Goal: Check status

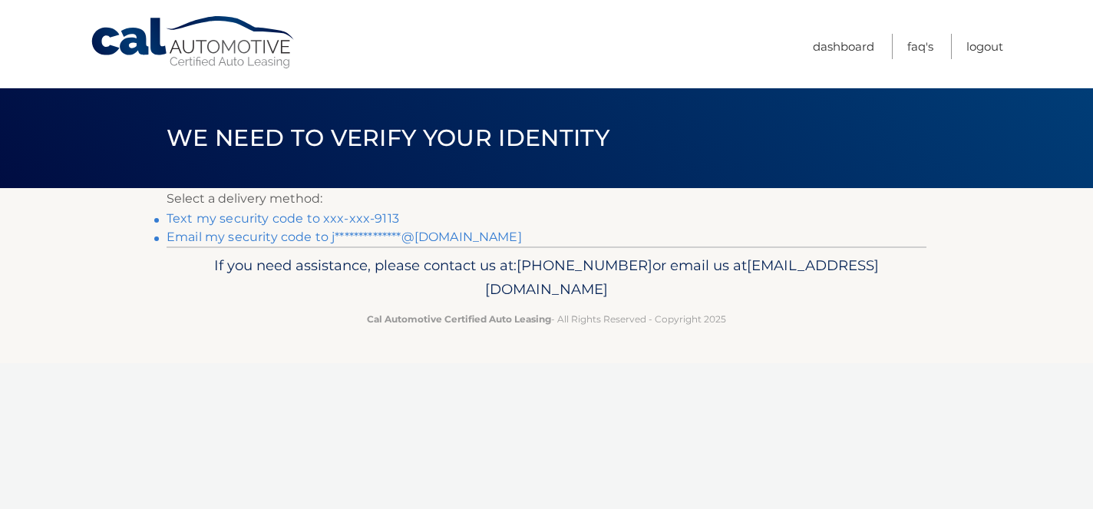
click at [367, 215] on link "Text my security code to xxx-xxx-9113" at bounding box center [283, 218] width 233 height 15
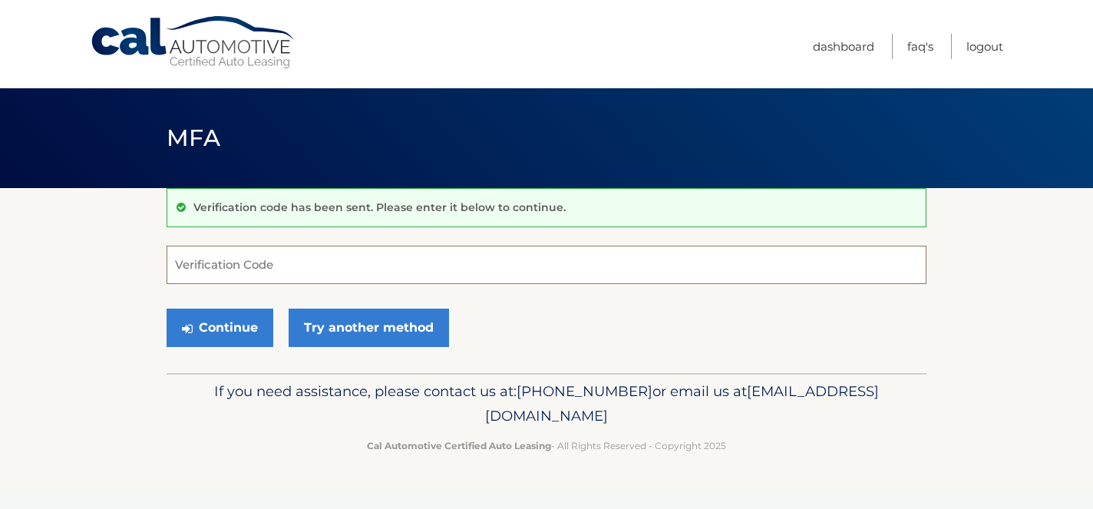
click at [342, 275] on input "Verification Code" at bounding box center [547, 265] width 760 height 38
type input "421257"
click at [217, 316] on button "Continue" at bounding box center [220, 328] width 107 height 38
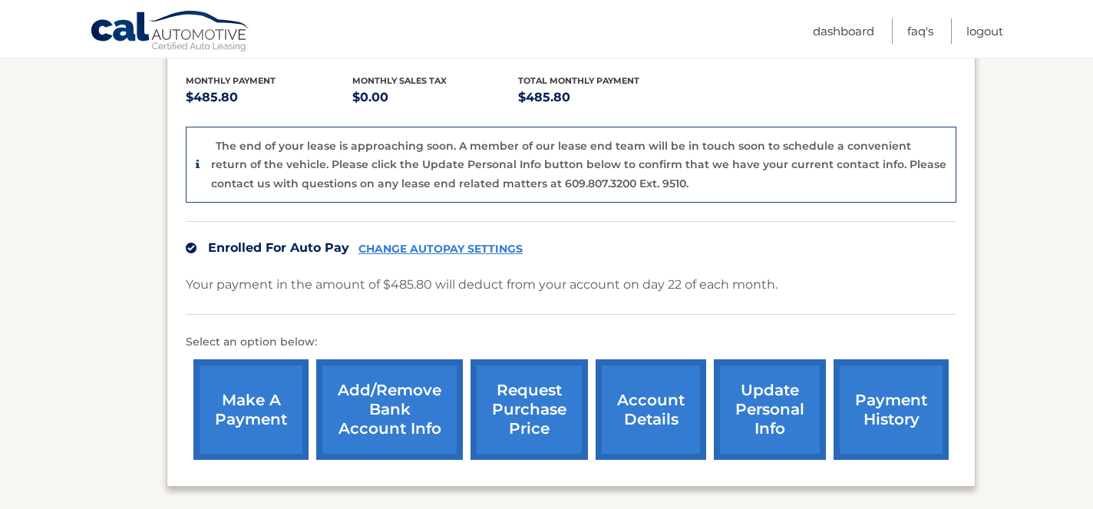
scroll to position [346, 0]
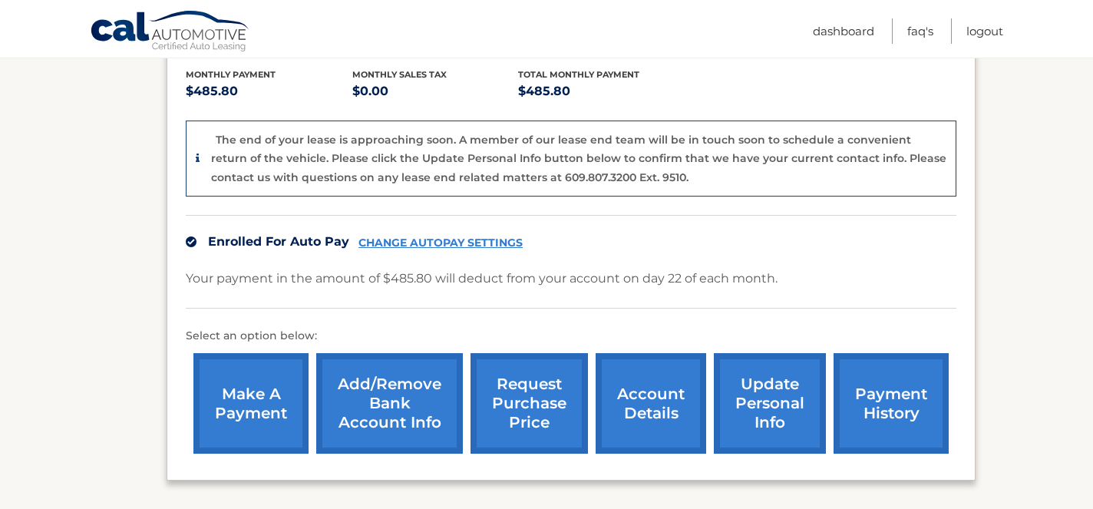
click at [679, 396] on link "account details" at bounding box center [651, 403] width 111 height 101
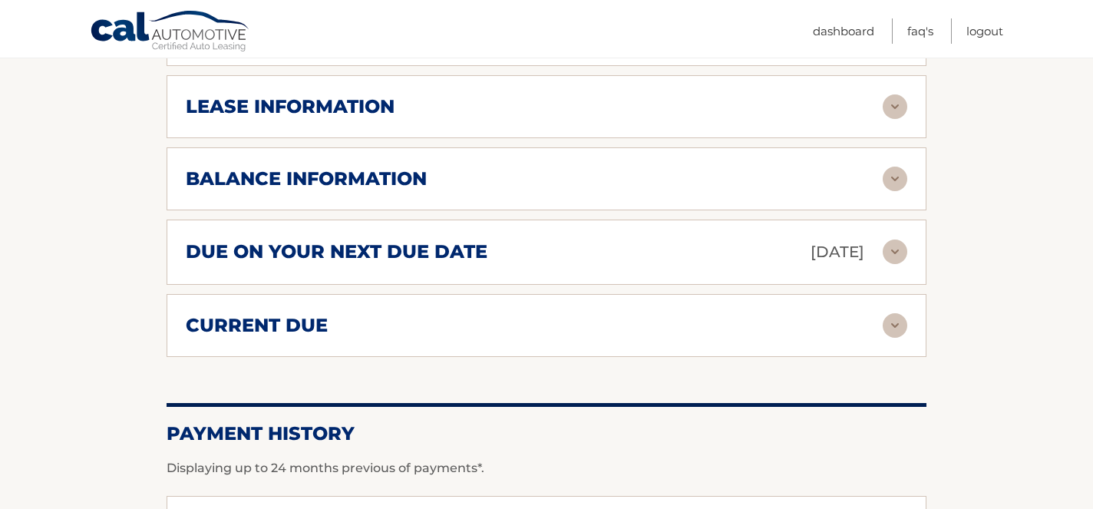
scroll to position [696, 0]
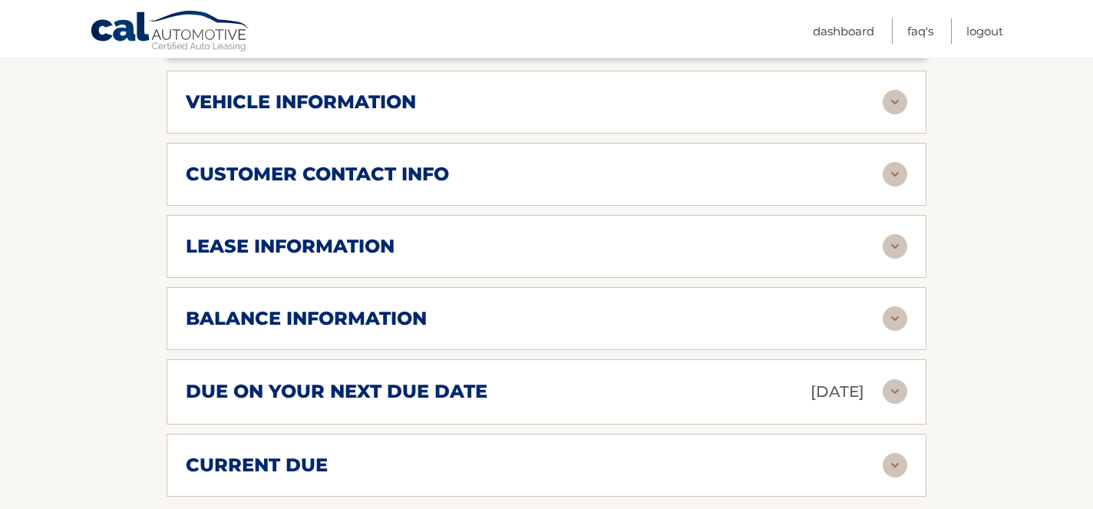
click at [628, 235] on div "lease information" at bounding box center [534, 246] width 697 height 23
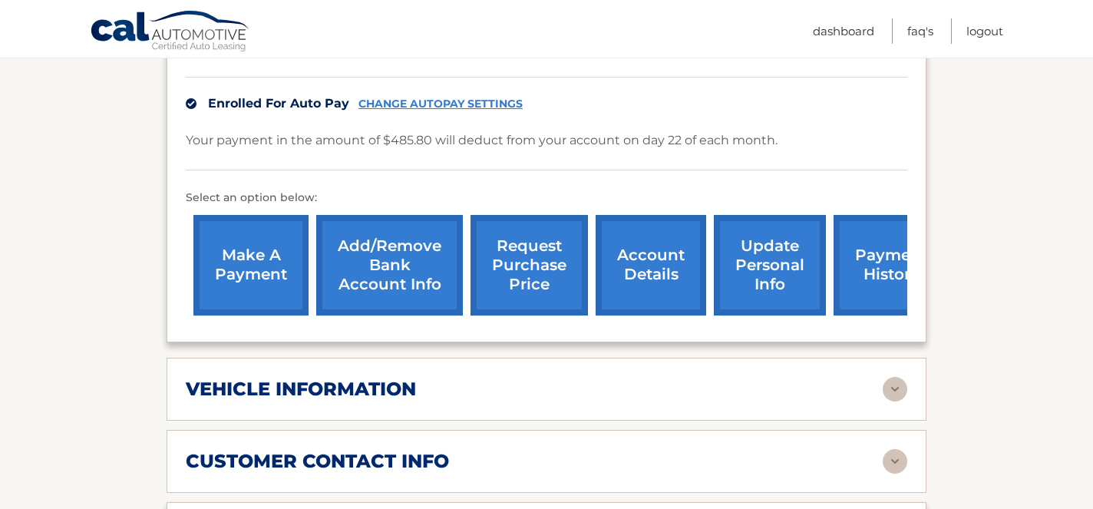
scroll to position [400, 0]
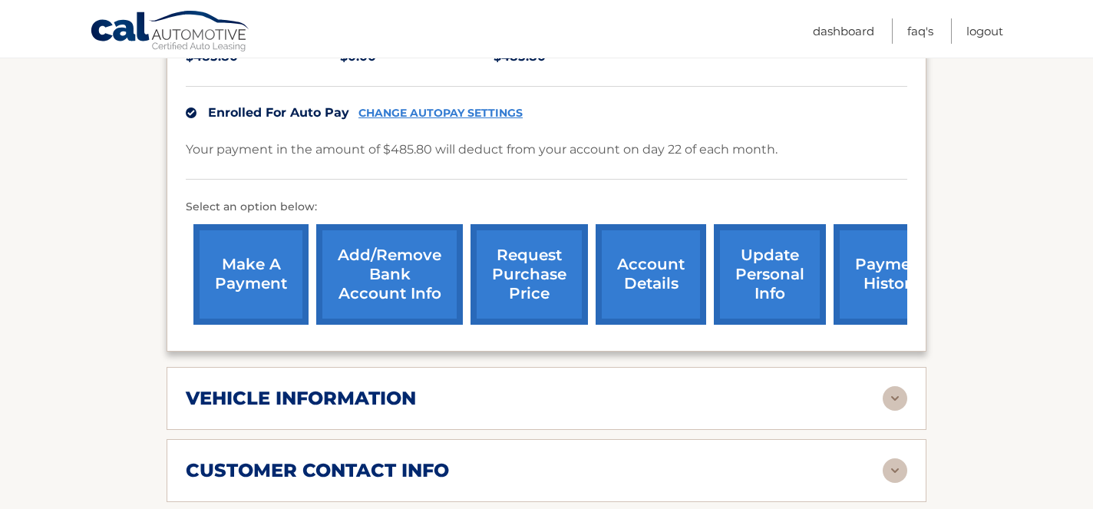
click at [616, 387] on div "vehicle information" at bounding box center [534, 398] width 697 height 23
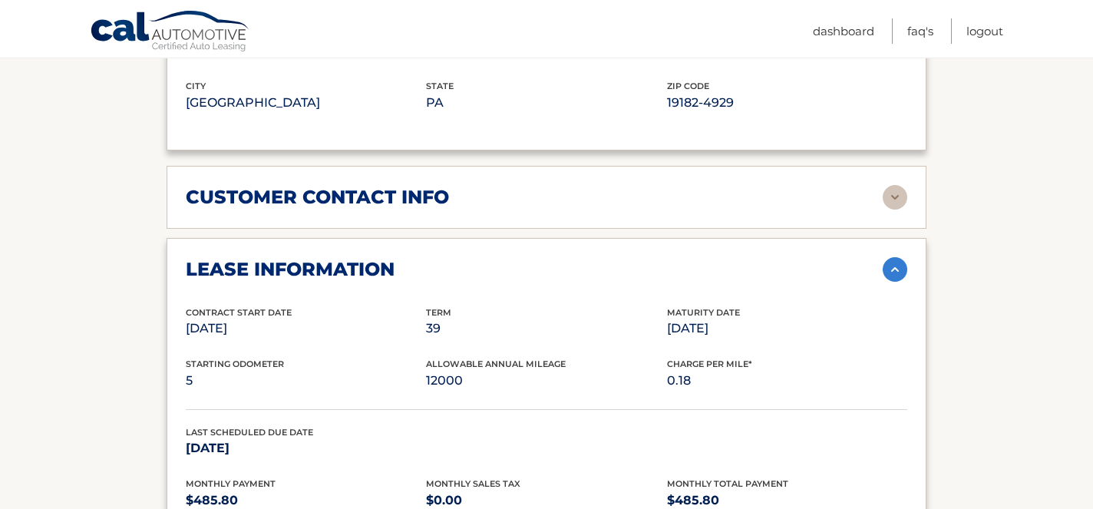
scroll to position [1079, 0]
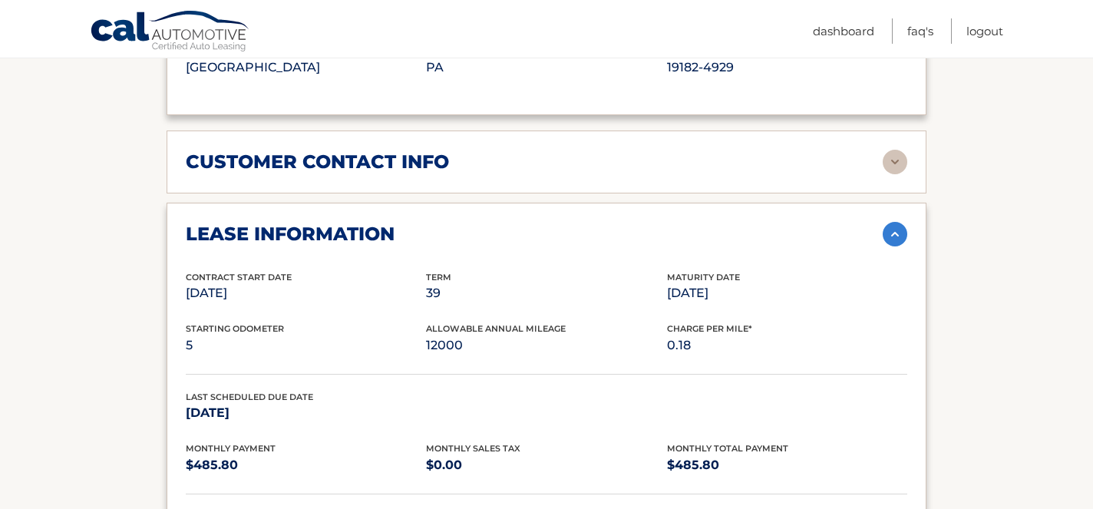
click at [671, 161] on div "customer contact info full name [PERSON_NAME] street address [STREET_ADDRESS] c…" at bounding box center [547, 162] width 760 height 63
click at [696, 155] on div "customer contact info full name [PERSON_NAME] street address [STREET_ADDRESS] c…" at bounding box center [547, 162] width 760 height 63
click at [895, 150] on img at bounding box center [895, 162] width 25 height 25
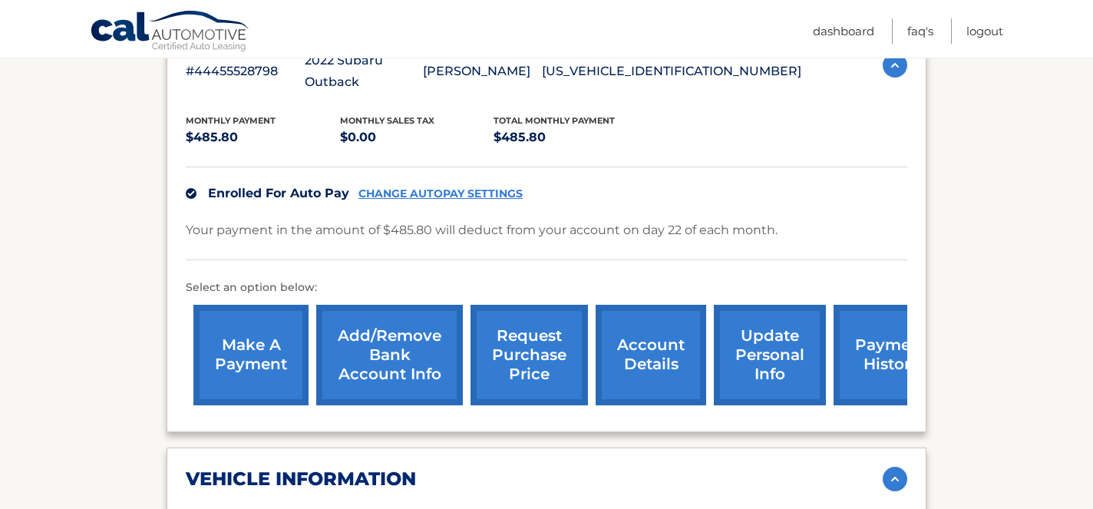
scroll to position [0, 0]
